Goal: Use online tool/utility: Utilize a website feature to perform a specific function

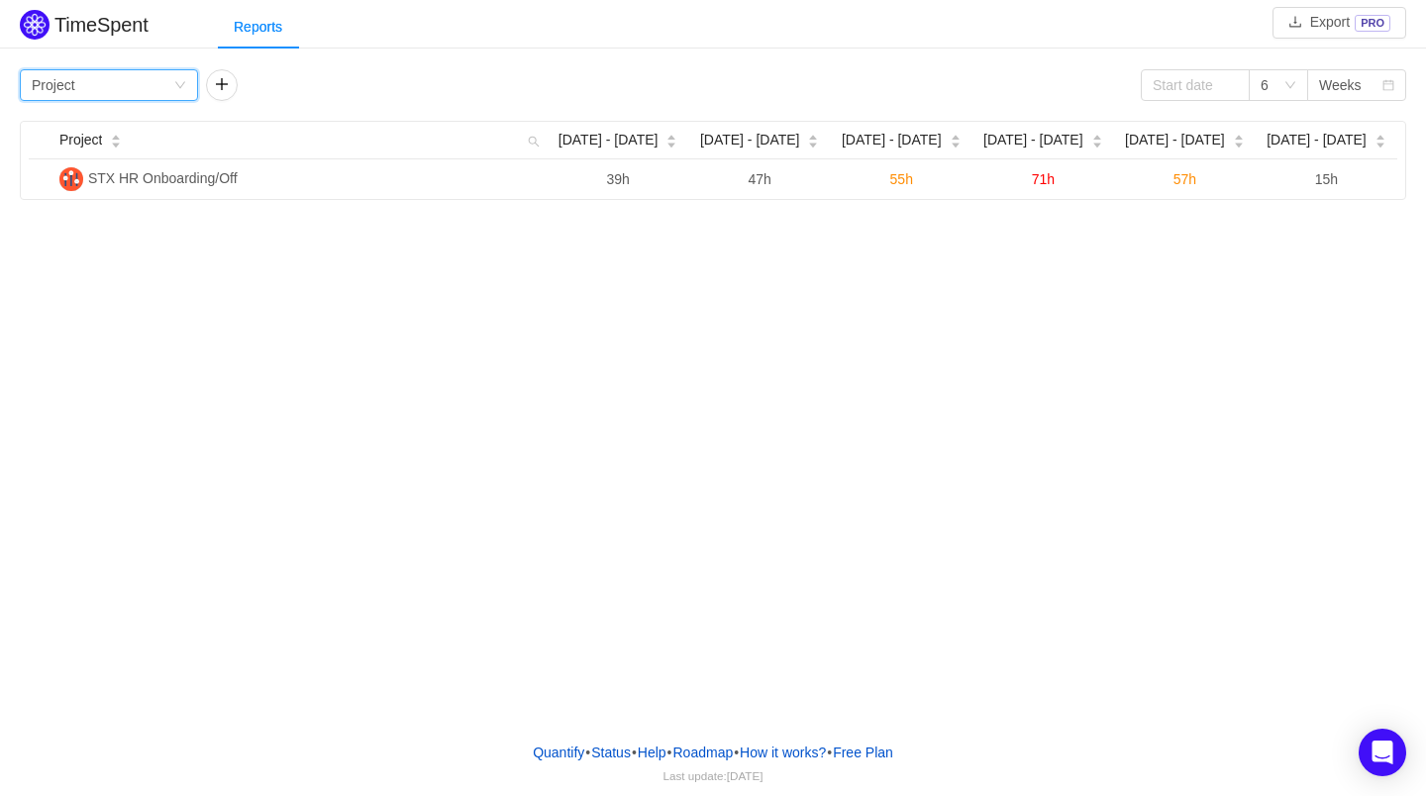
click at [163, 71] on div "Group by Project" at bounding box center [103, 85] width 142 height 30
click at [122, 243] on li "Person" at bounding box center [109, 252] width 178 height 32
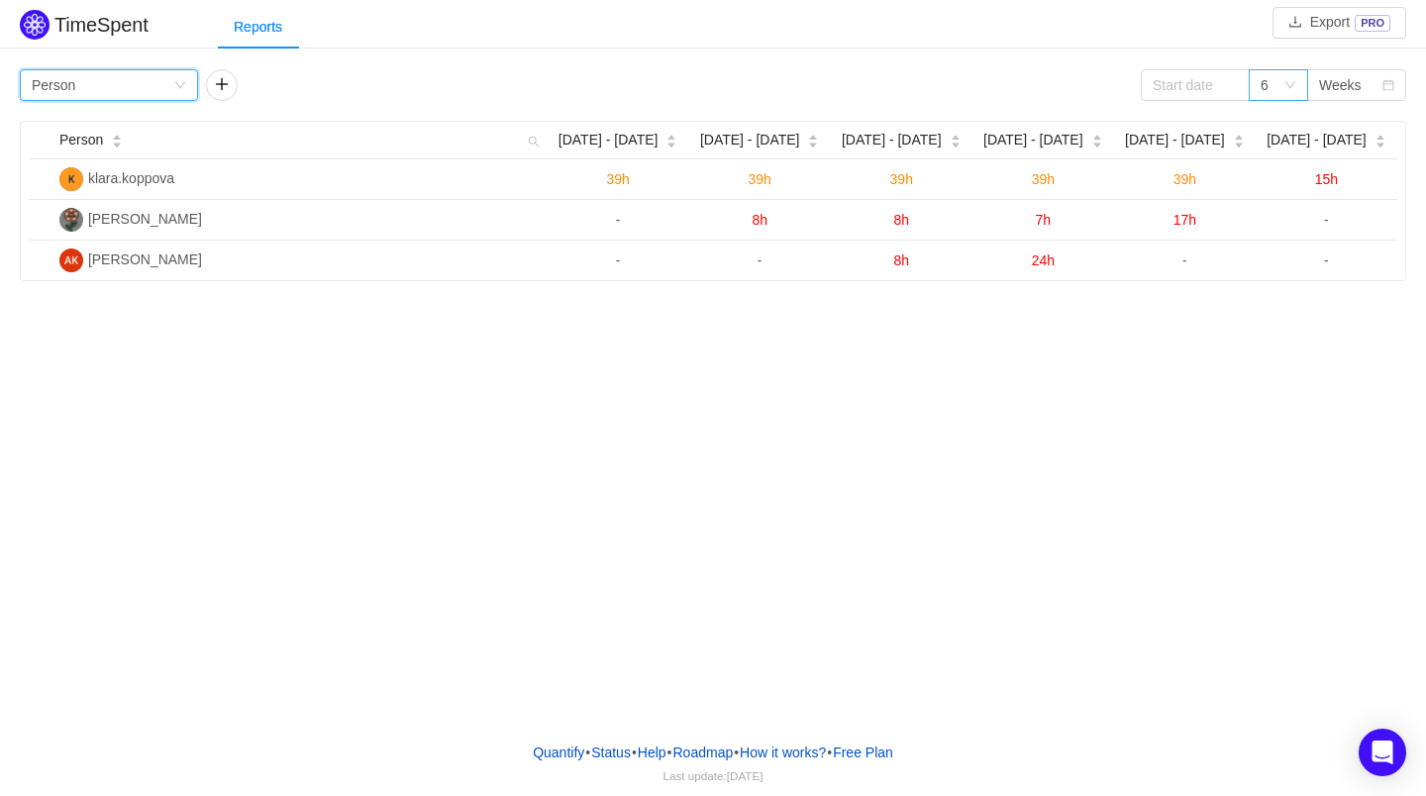
click at [1291, 89] on icon "icon: down" at bounding box center [1291, 85] width 12 height 12
click at [1337, 85] on div "Weeks" at bounding box center [1340, 85] width 43 height 30
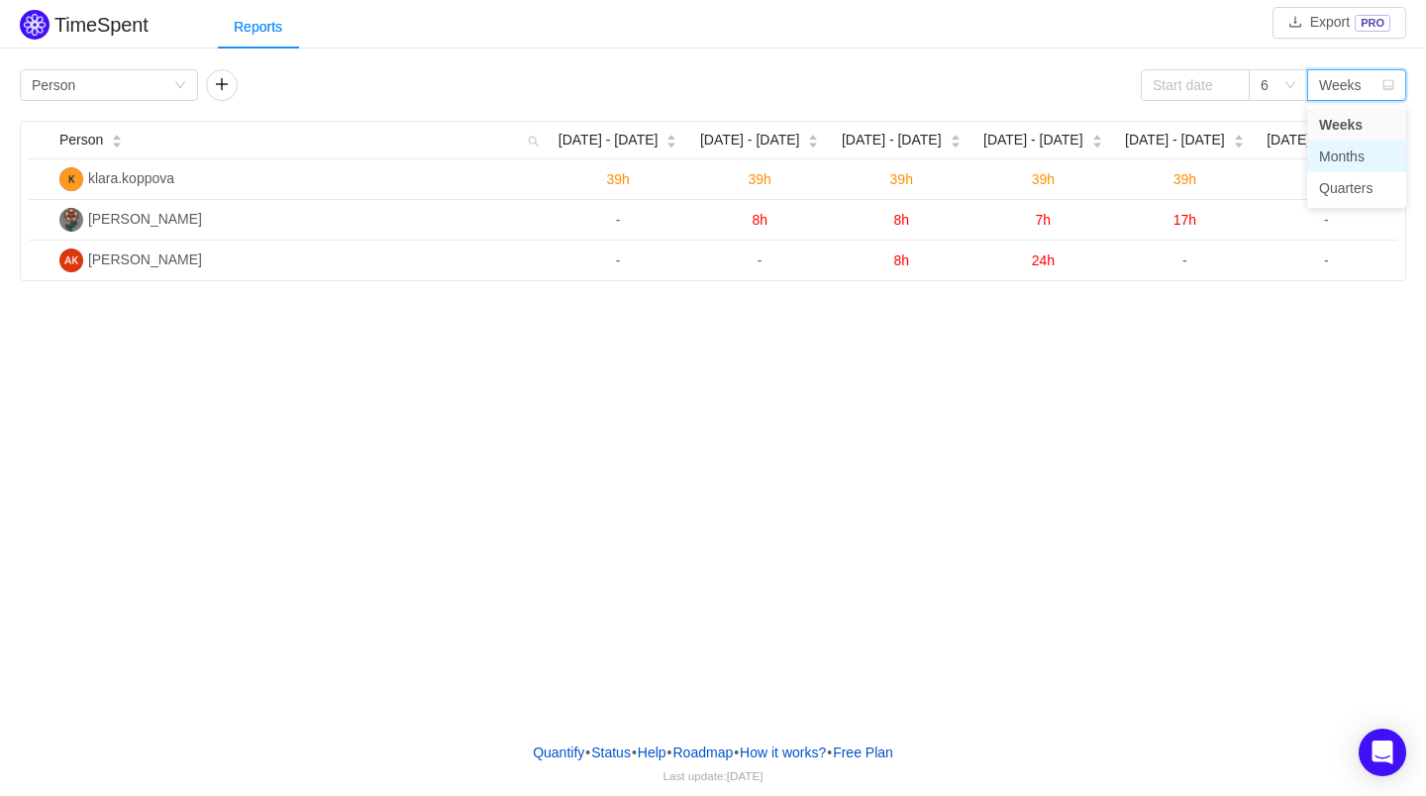
click at [1346, 150] on li "Months" at bounding box center [1356, 157] width 99 height 32
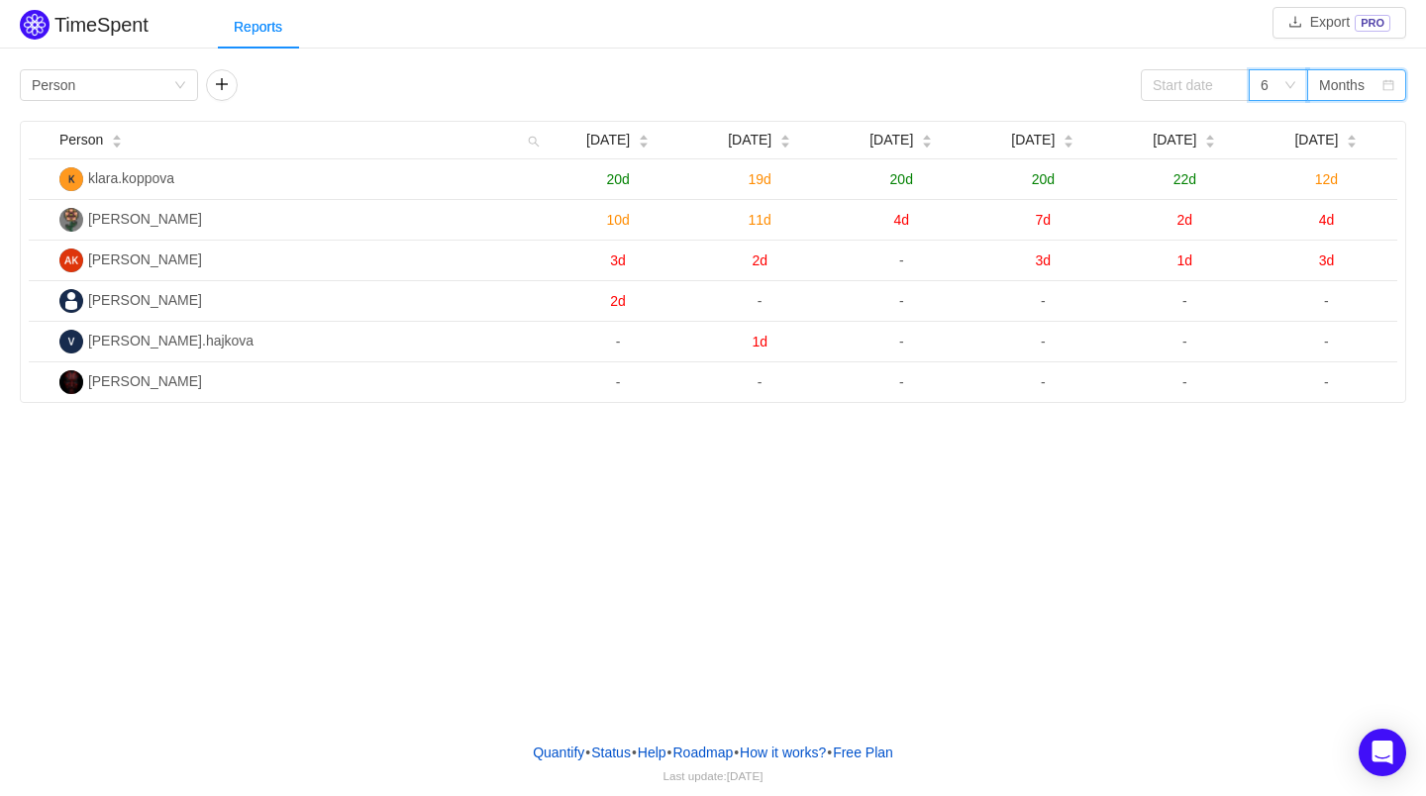
click at [1272, 86] on div "6" at bounding box center [1272, 85] width 23 height 30
click at [1275, 116] on li "3" at bounding box center [1278, 125] width 59 height 32
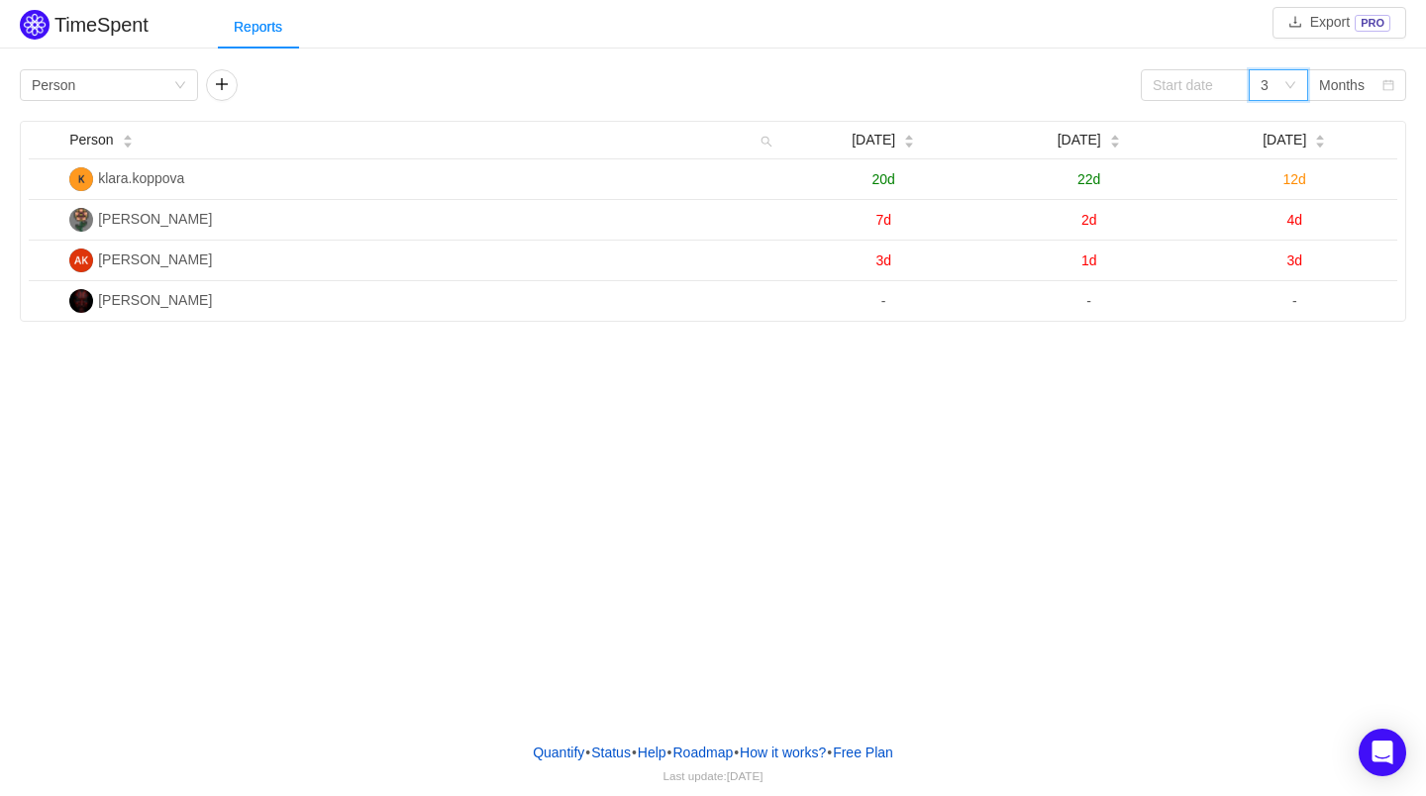
click at [1281, 84] on div "3" at bounding box center [1272, 85] width 23 height 30
click at [1270, 210] on li "12" at bounding box center [1278, 220] width 59 height 32
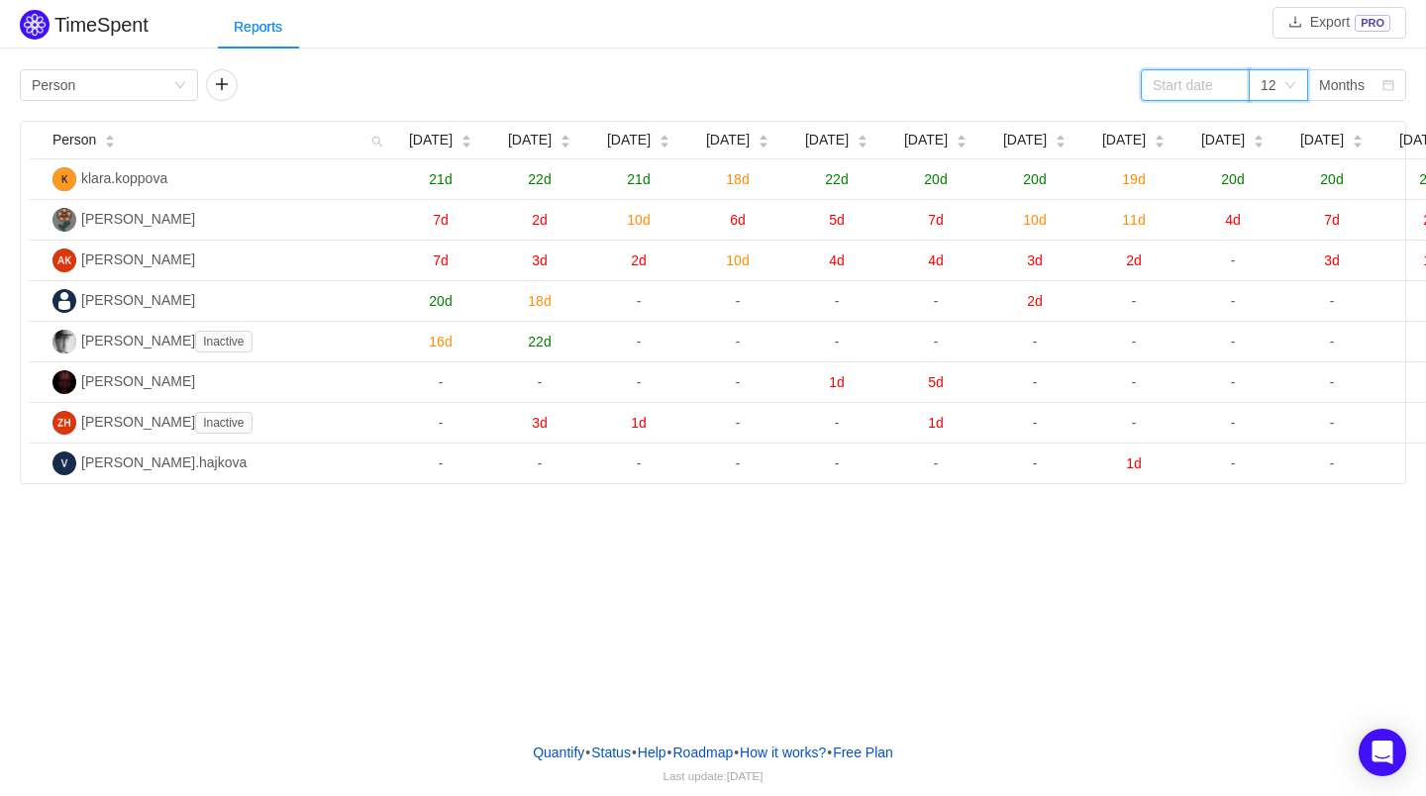
click at [1221, 89] on input at bounding box center [1195, 85] width 109 height 32
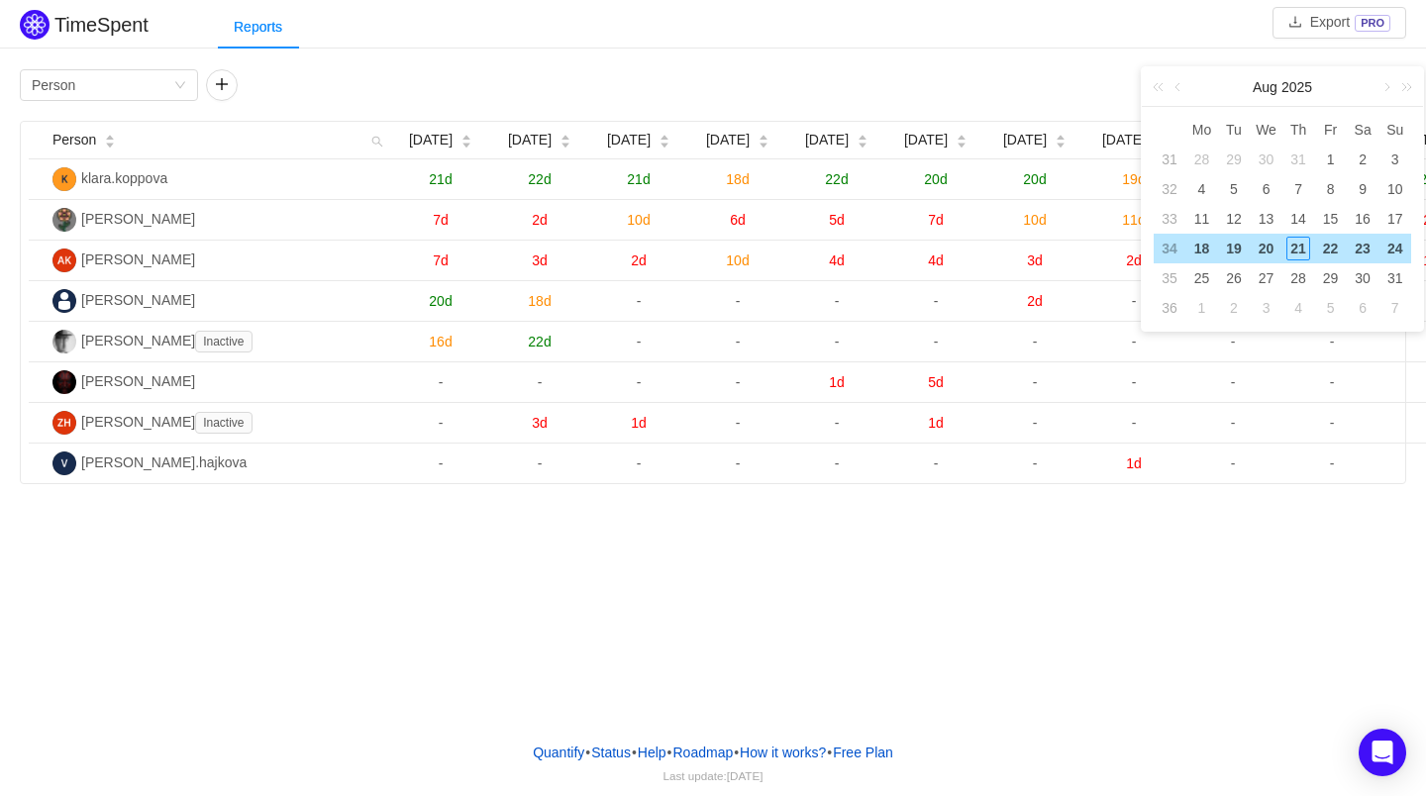
click at [1218, 246] on td "19" at bounding box center [1234, 249] width 33 height 30
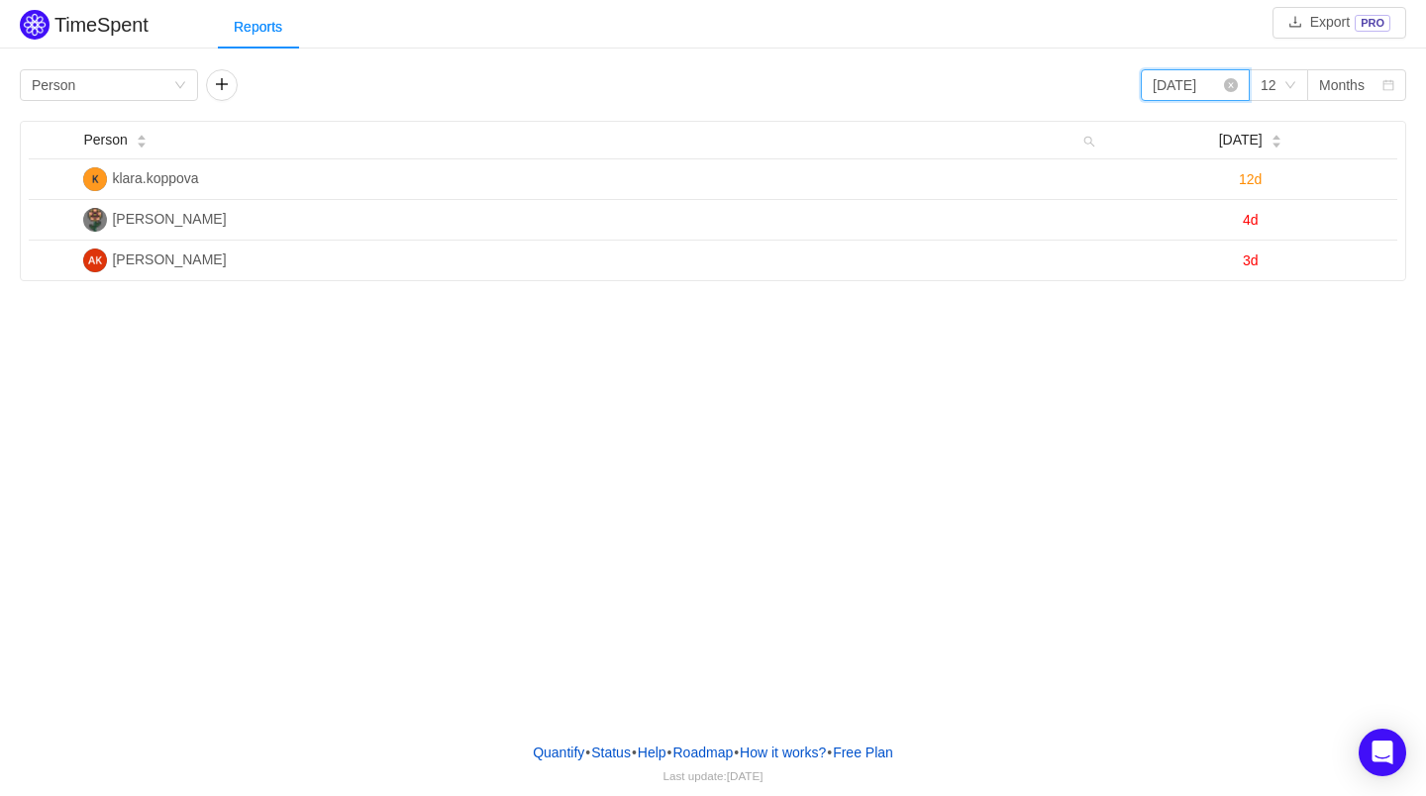
click at [1231, 93] on input "2025-08-19" at bounding box center [1195, 85] width 109 height 32
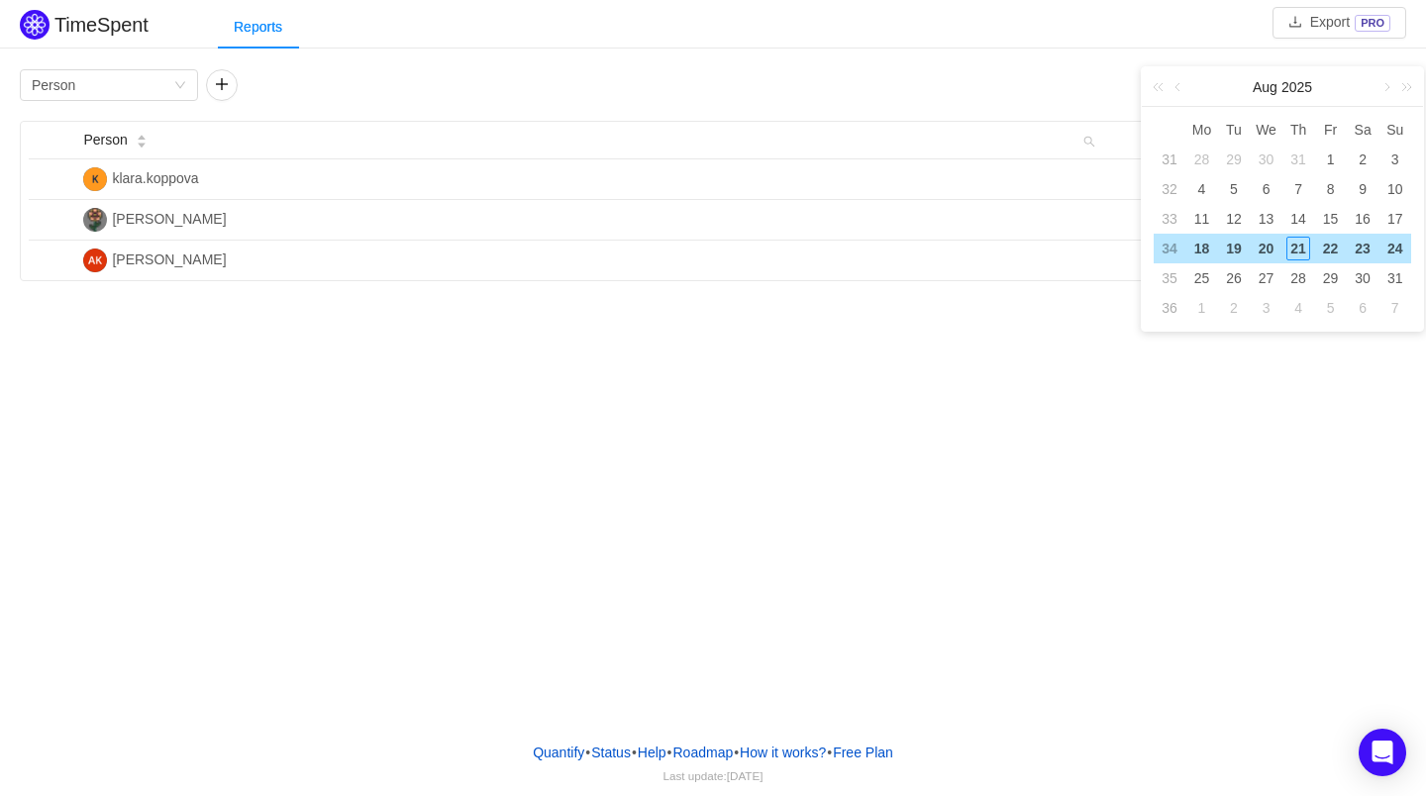
click at [1395, 249] on div "24" at bounding box center [1396, 249] width 24 height 24
type input "2025-08-24"
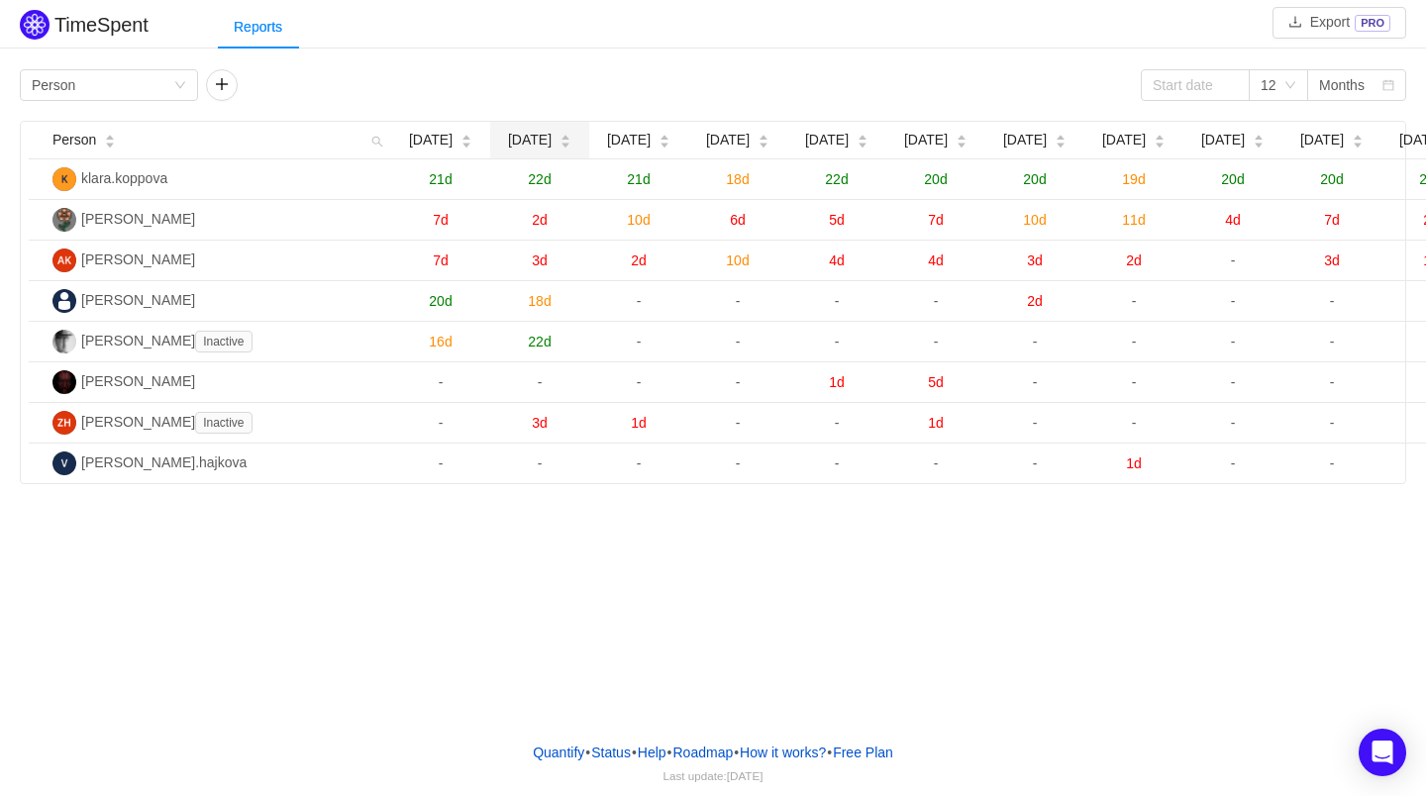
click at [548, 151] on span "[DATE]" at bounding box center [530, 140] width 44 height 21
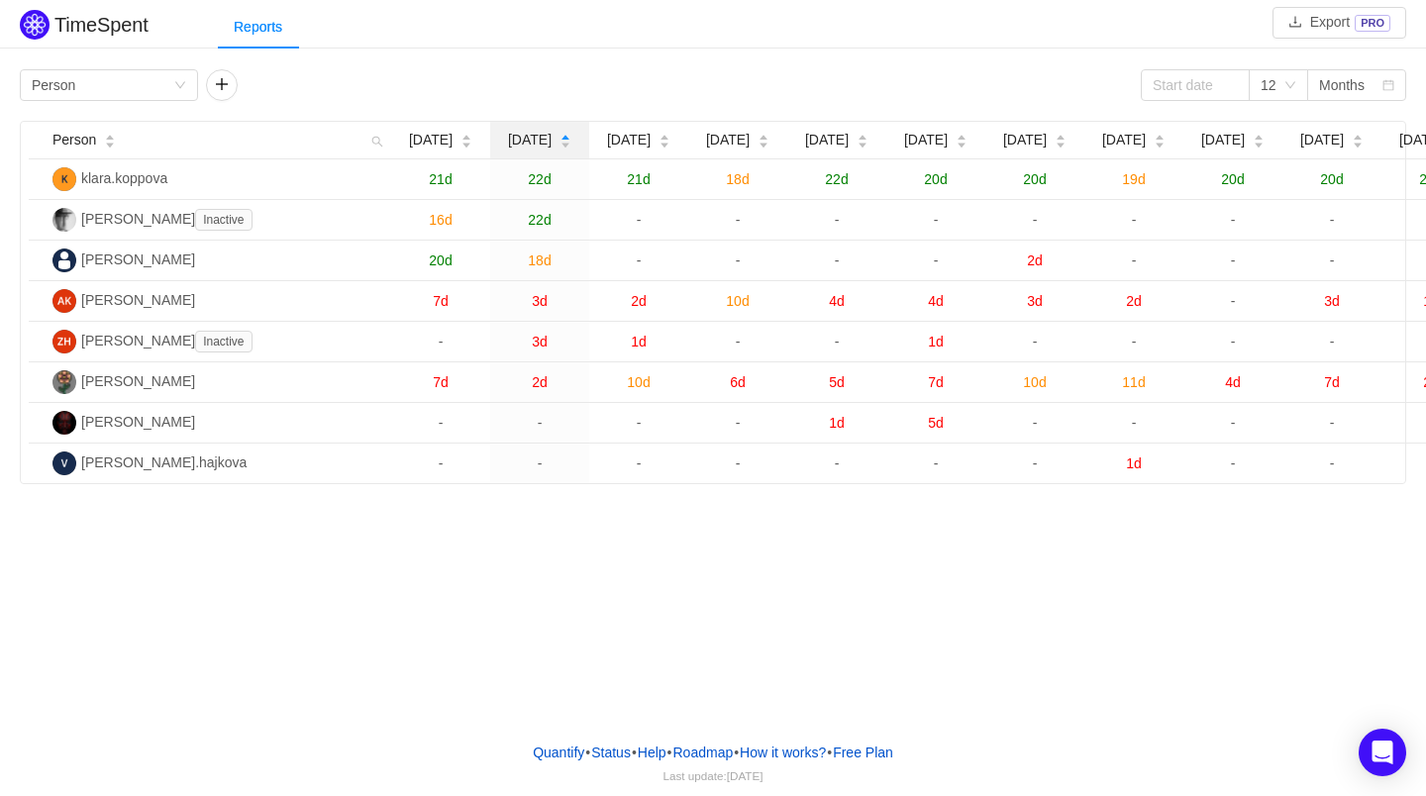
click at [548, 151] on span "[DATE]" at bounding box center [530, 140] width 44 height 21
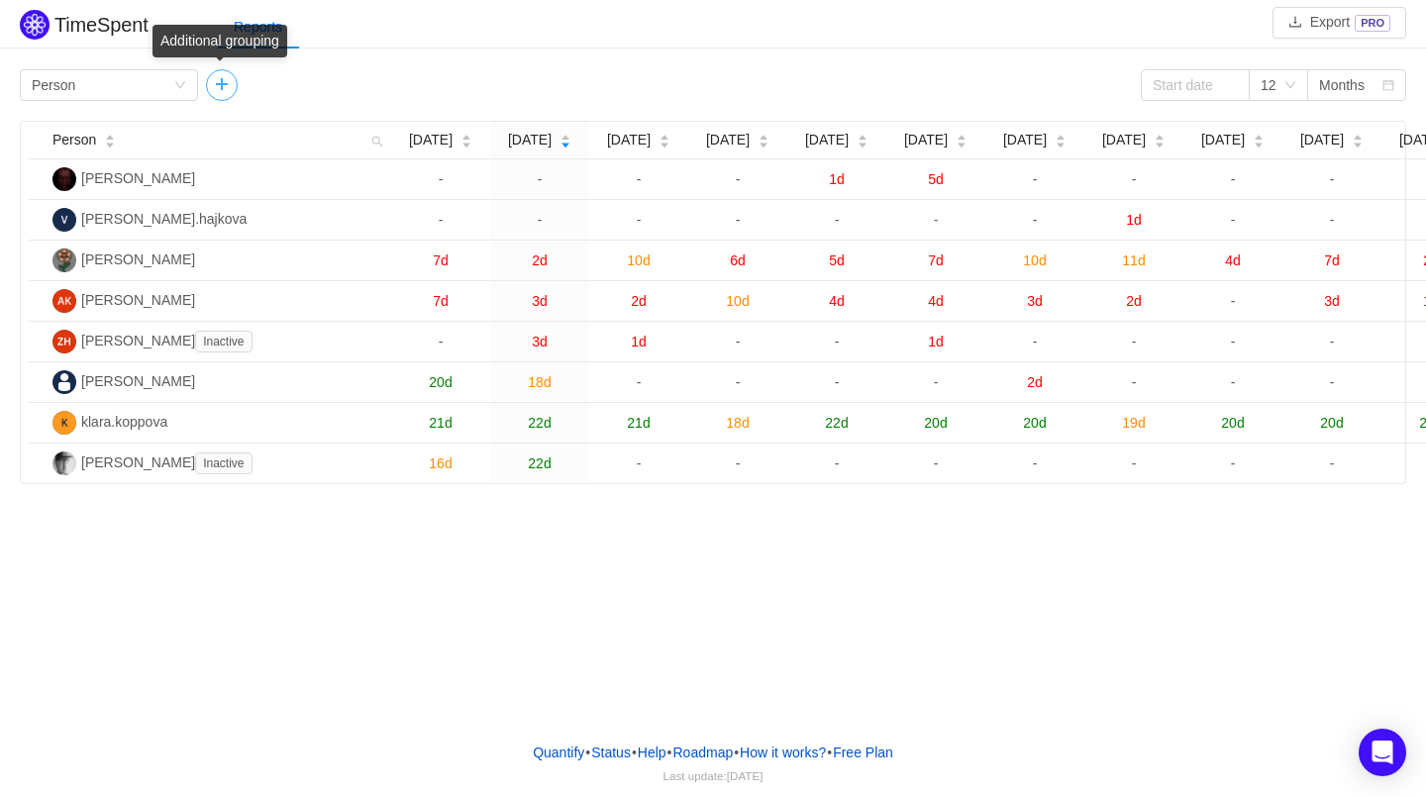
click at [225, 87] on button "button" at bounding box center [222, 85] width 32 height 32
click at [358, 79] on div "Group by" at bounding box center [289, 85] width 142 height 30
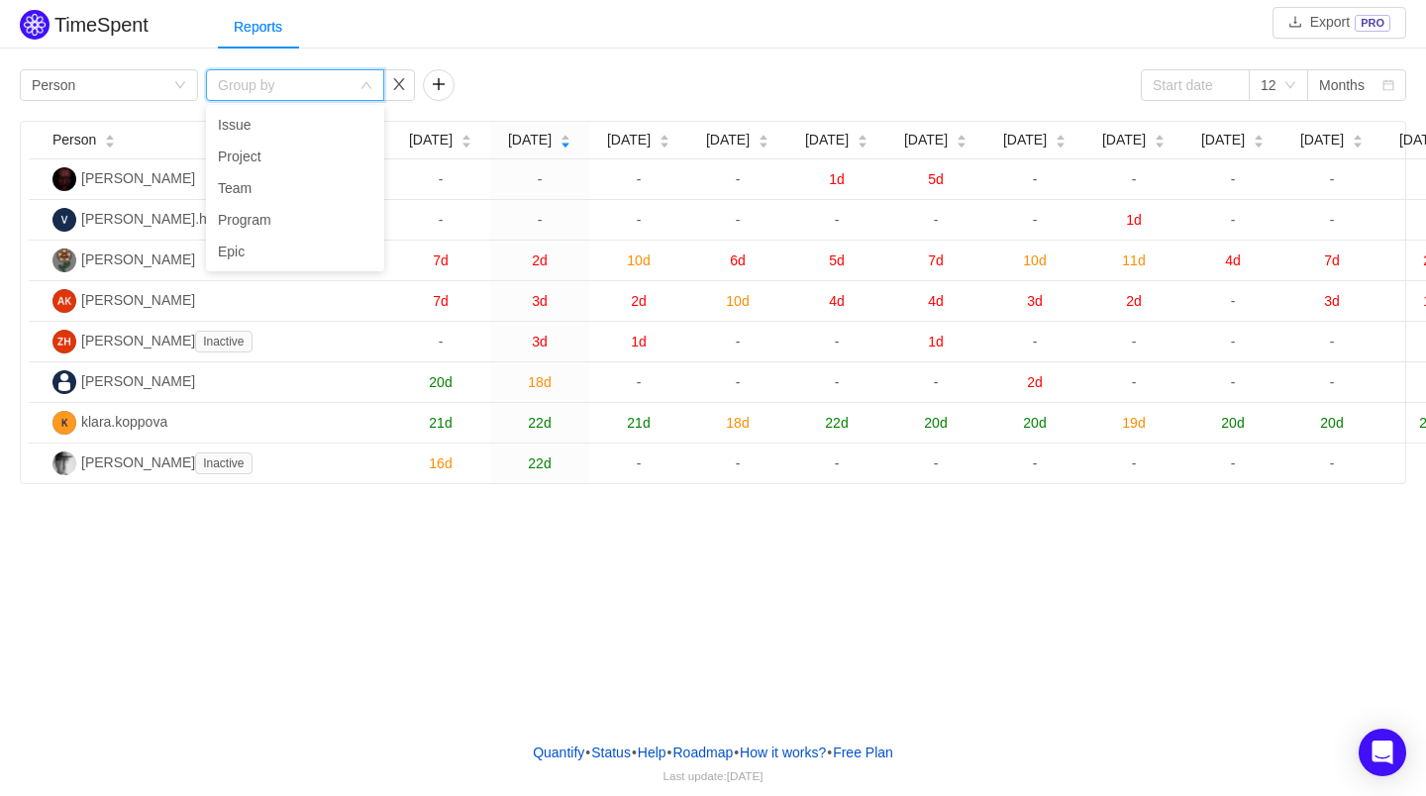
click at [594, 48] on div "Reports" at bounding box center [822, 27] width 1208 height 45
